Goal: Task Accomplishment & Management: Use online tool/utility

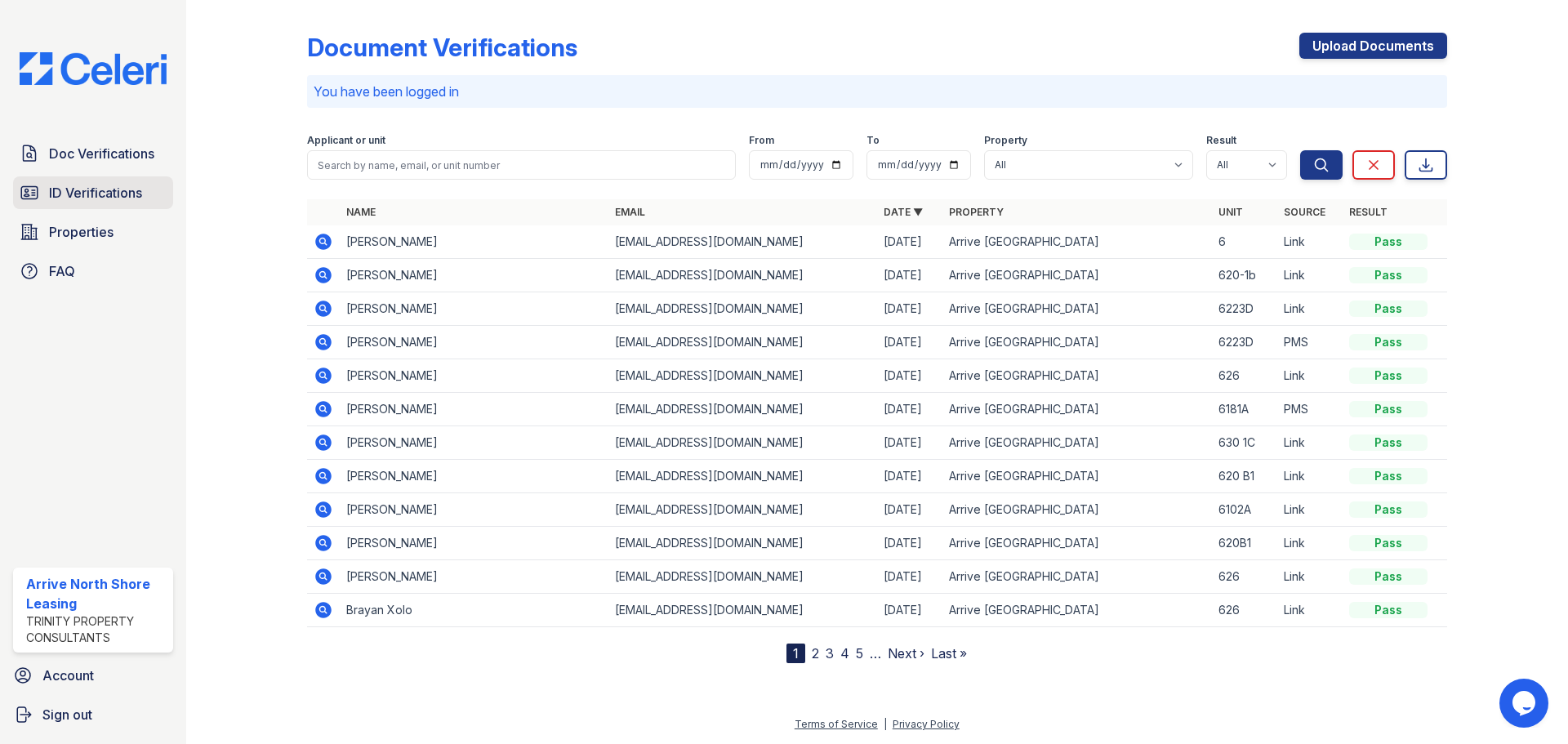
click at [100, 188] on span "ID Verifications" at bounding box center [96, 193] width 93 height 20
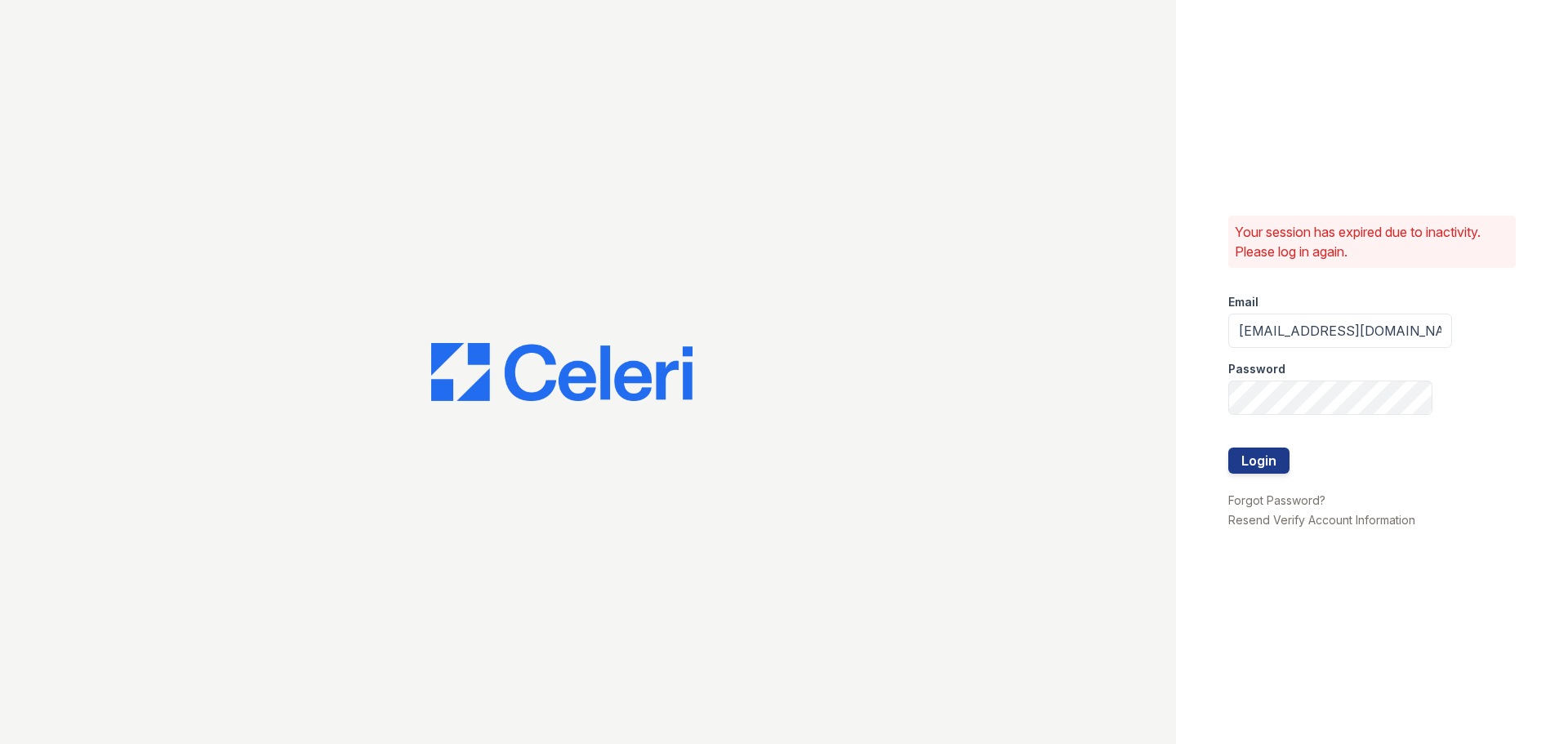
click at [1270, 474] on div at bounding box center [1340, 481] width 224 height 16
click at [1263, 459] on button "Login" at bounding box center [1259, 460] width 62 height 27
